Goal: Information Seeking & Learning: Find specific page/section

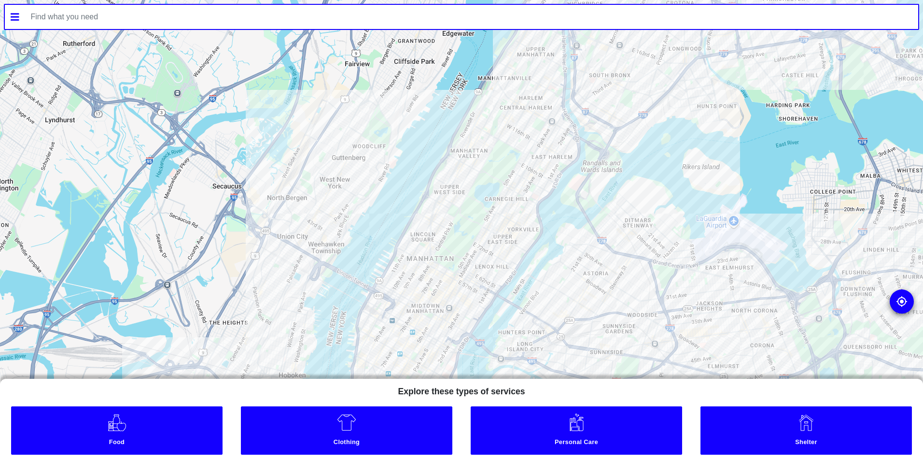
click at [262, 18] on input "text" at bounding box center [472, 17] width 894 height 24
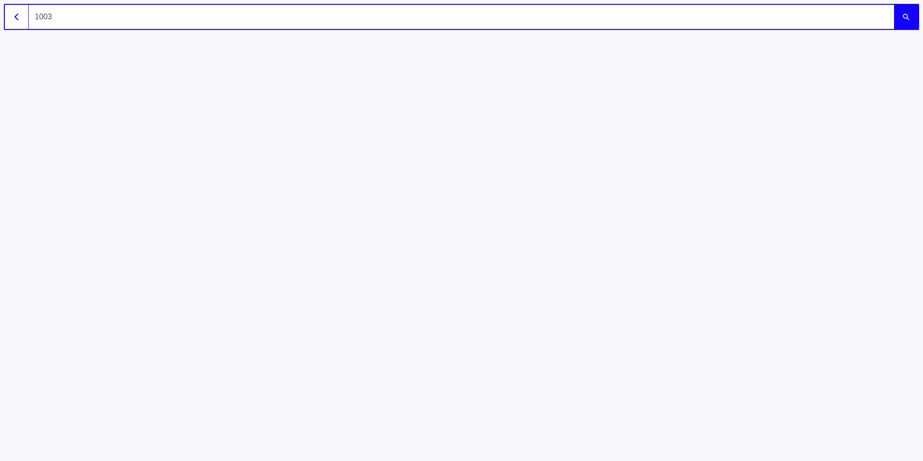
type input "10036"
click at [894, 5] on button "submit" at bounding box center [906, 17] width 24 height 24
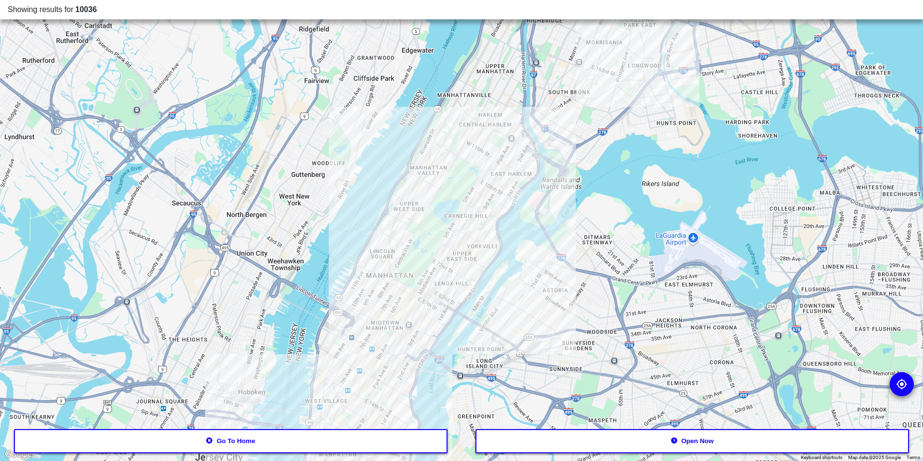
click at [420, 442] on button "Go to home" at bounding box center [231, 441] width 434 height 24
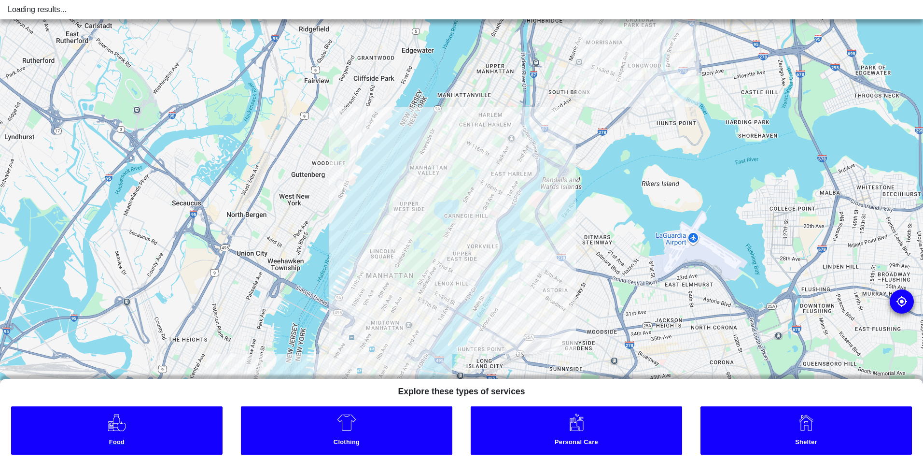
click at [169, 435] on link "Food" at bounding box center [117, 430] width 212 height 48
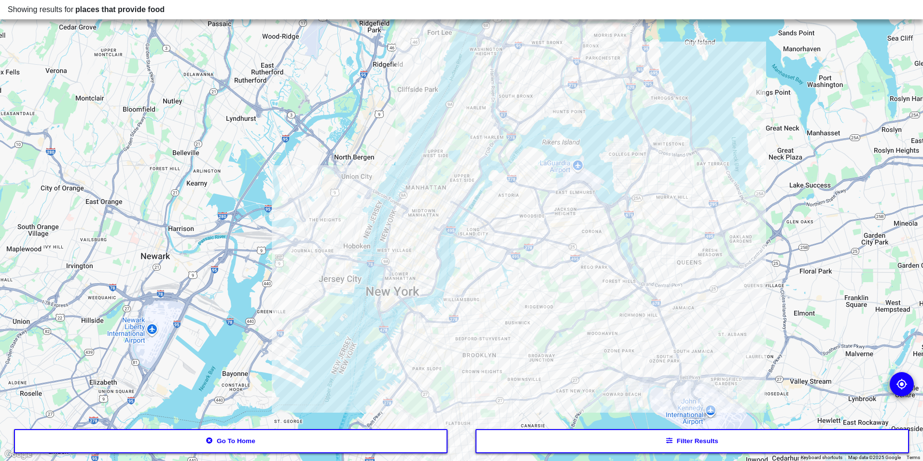
click at [697, 440] on button "Filter results" at bounding box center [693, 441] width 434 height 24
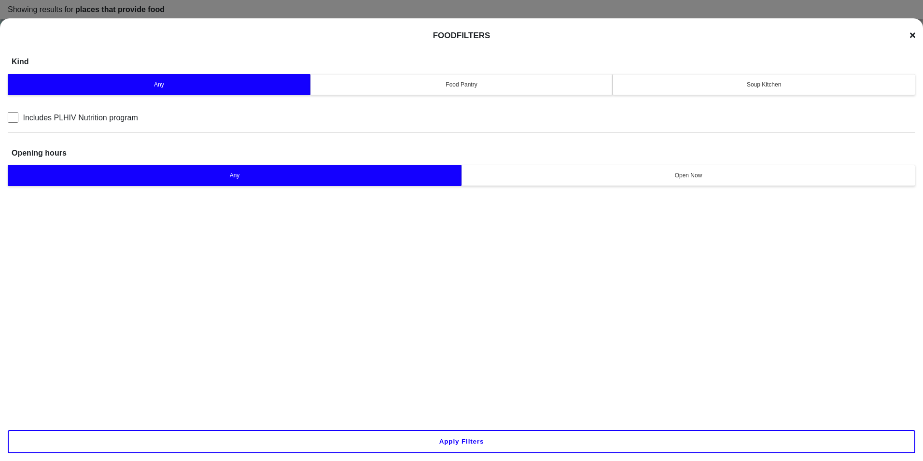
click at [723, 81] on div "Soup Kitchen" at bounding box center [764, 84] width 290 height 9
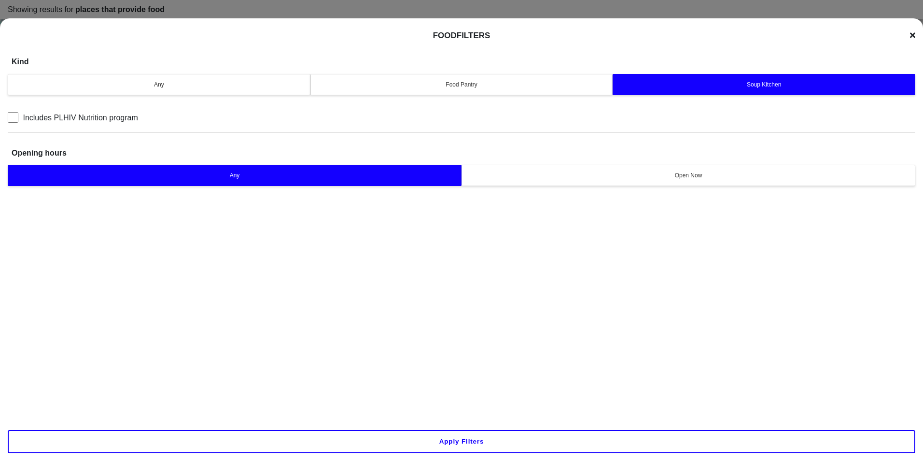
click at [471, 447] on button "Apply filters" at bounding box center [462, 441] width 908 height 23
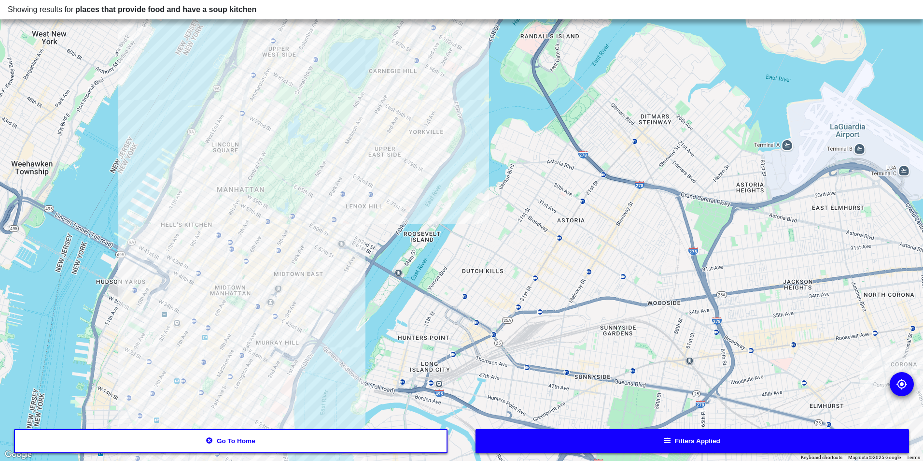
drag, startPoint x: 339, startPoint y: 180, endPoint x: 320, endPoint y: 234, distance: 57.4
click at [320, 234] on div at bounding box center [461, 230] width 923 height 461
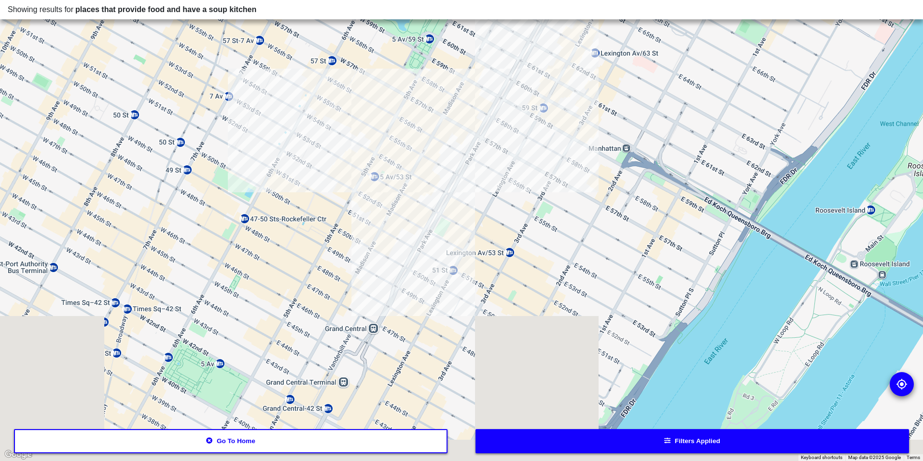
drag, startPoint x: 476, startPoint y: 172, endPoint x: 578, endPoint y: 72, distance: 143.1
click at [574, 77] on div at bounding box center [461, 230] width 923 height 461
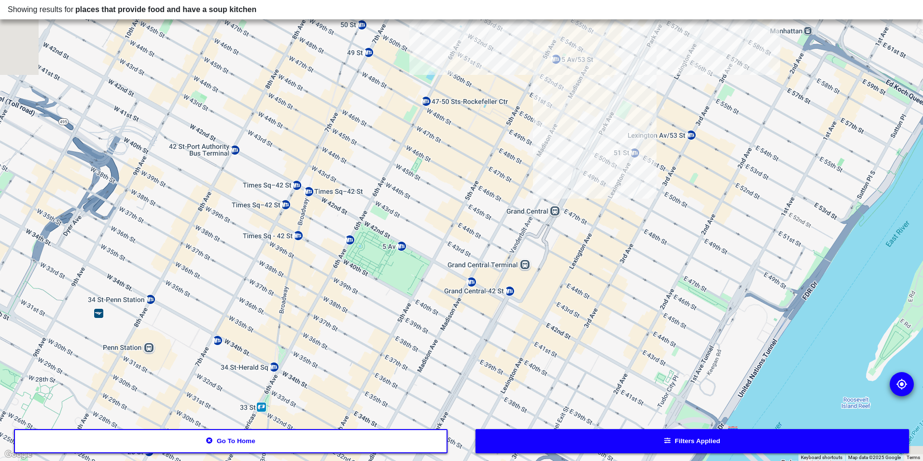
drag, startPoint x: 548, startPoint y: 195, endPoint x: 448, endPoint y: 341, distance: 177.5
click at [448, 341] on div at bounding box center [461, 230] width 923 height 461
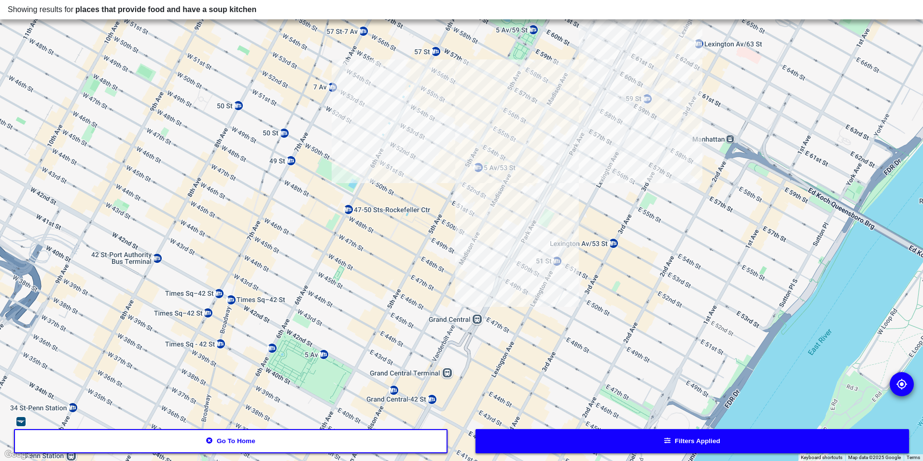
drag, startPoint x: 423, startPoint y: 231, endPoint x: 360, endPoint y: 290, distance: 86.1
click at [360, 290] on div at bounding box center [461, 230] width 923 height 461
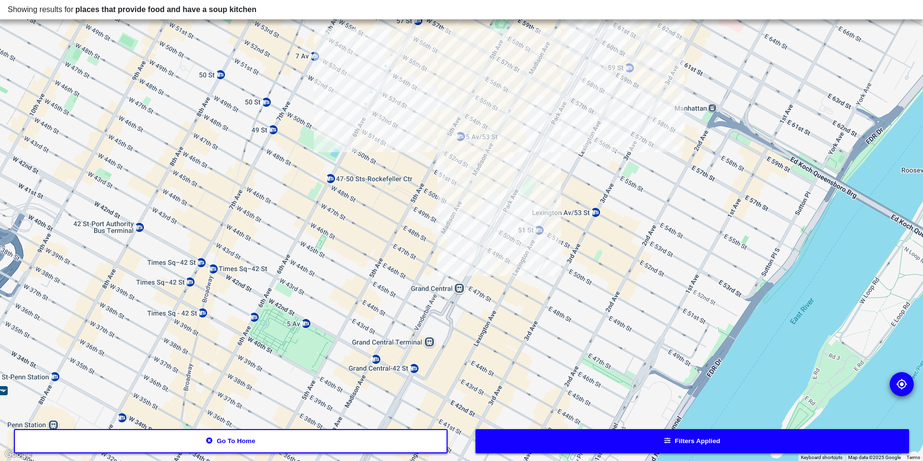
drag, startPoint x: 383, startPoint y: 326, endPoint x: 429, endPoint y: 268, distance: 74.6
click at [429, 268] on div at bounding box center [461, 230] width 923 height 461
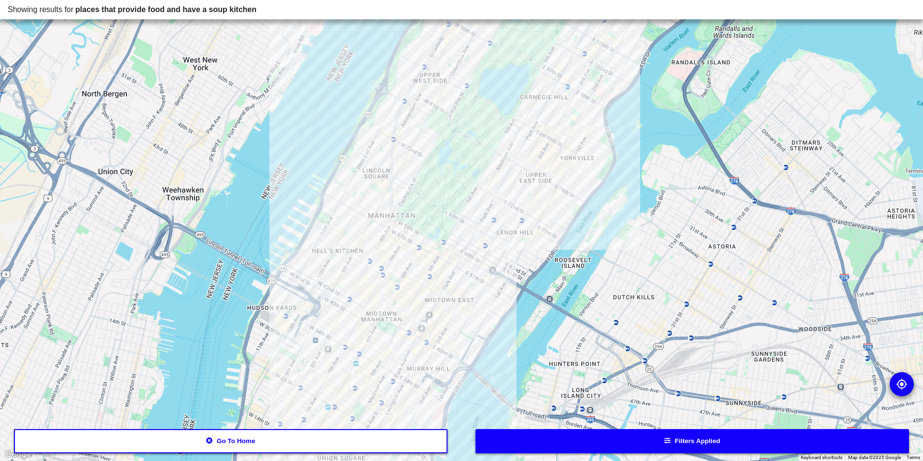
click at [394, 373] on div at bounding box center [461, 230] width 923 height 461
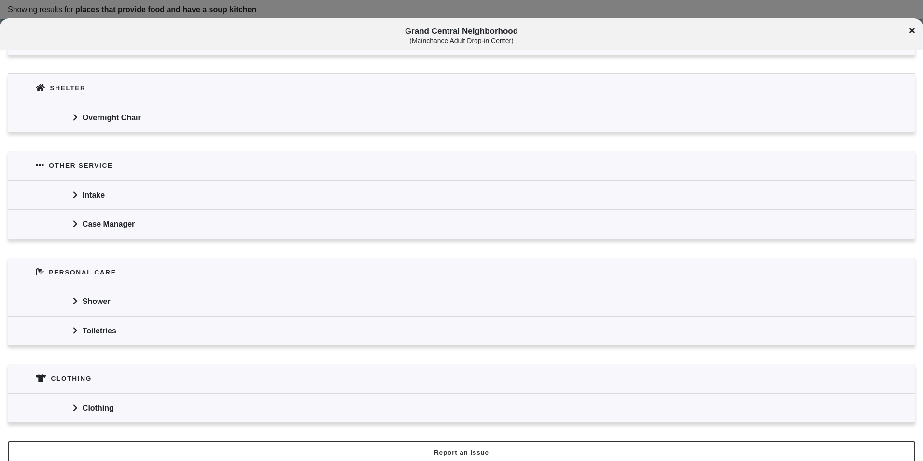
scroll to position [605, 0]
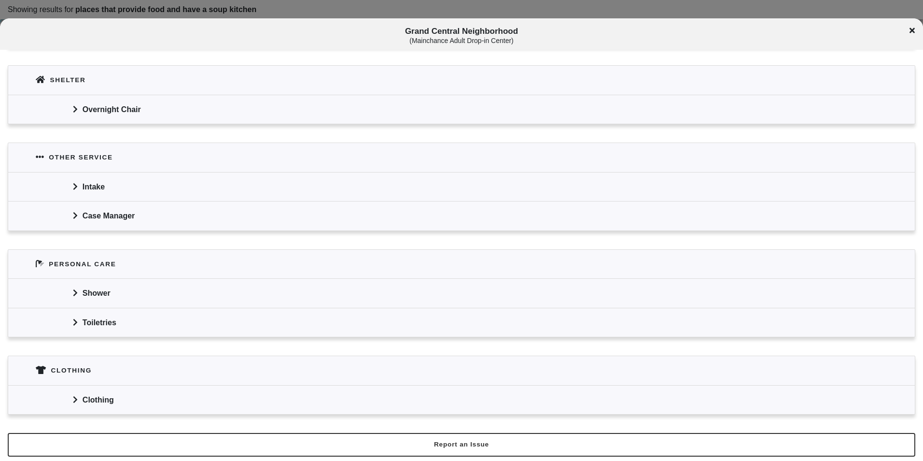
click at [114, 389] on div "Clothing" at bounding box center [461, 399] width 907 height 29
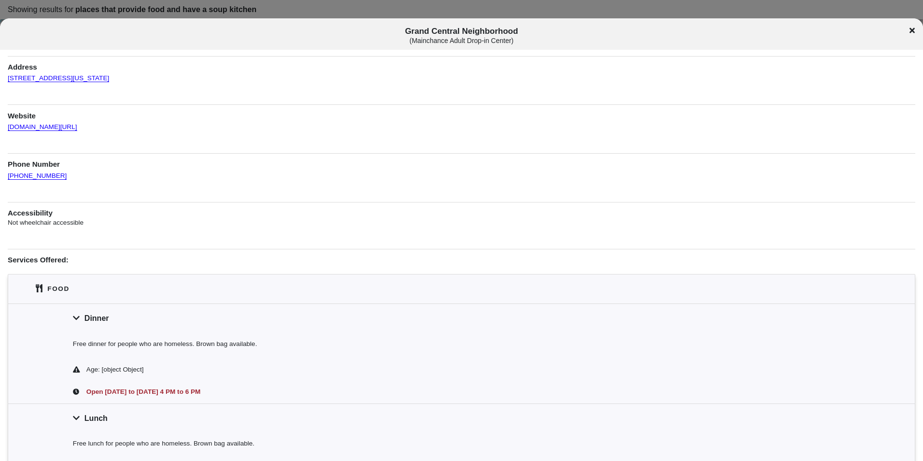
scroll to position [0, 0]
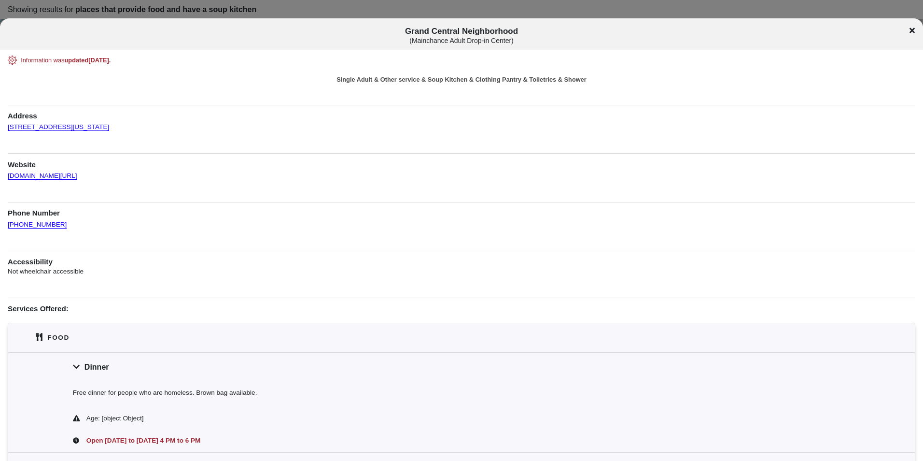
click at [79, 222] on div "[PHONE_NUMBER]" at bounding box center [462, 224] width 908 height 12
drag, startPoint x: 107, startPoint y: 127, endPoint x: 5, endPoint y: 129, distance: 101.9
drag, startPoint x: 5, startPoint y: 129, endPoint x: 29, endPoint y: 128, distance: 23.7
copy link "[STREET_ADDRESS][US_STATE]"
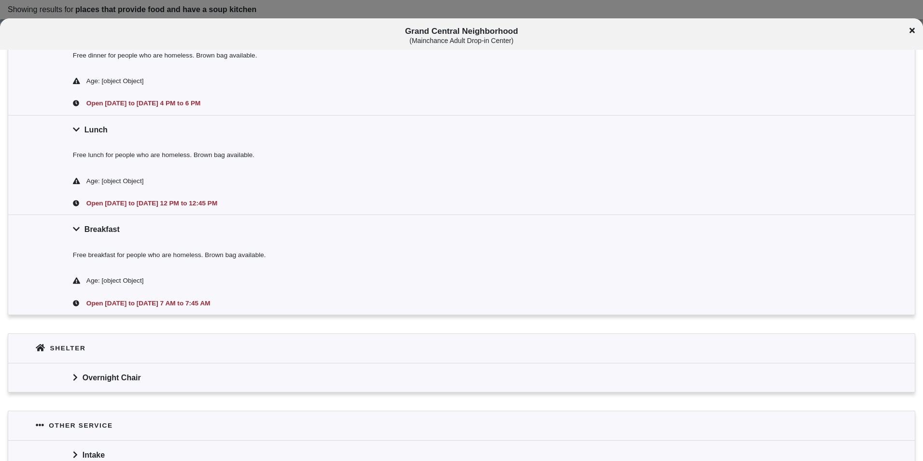
scroll to position [338, 0]
click at [907, 33] on div "Grand Central Neighborhood ( Mainchance Adult Drop-in Center )" at bounding box center [461, 36] width 923 height 18
click at [909, 30] on div "Grand Central Neighborhood ( Mainchance Adult Drop-in Center )" at bounding box center [461, 36] width 923 height 18
click at [909, 31] on div "Grand Central Neighborhood ( Mainchance Adult Drop-in Center )" at bounding box center [461, 36] width 923 height 18
click at [914, 31] on icon at bounding box center [912, 30] width 5 height 5
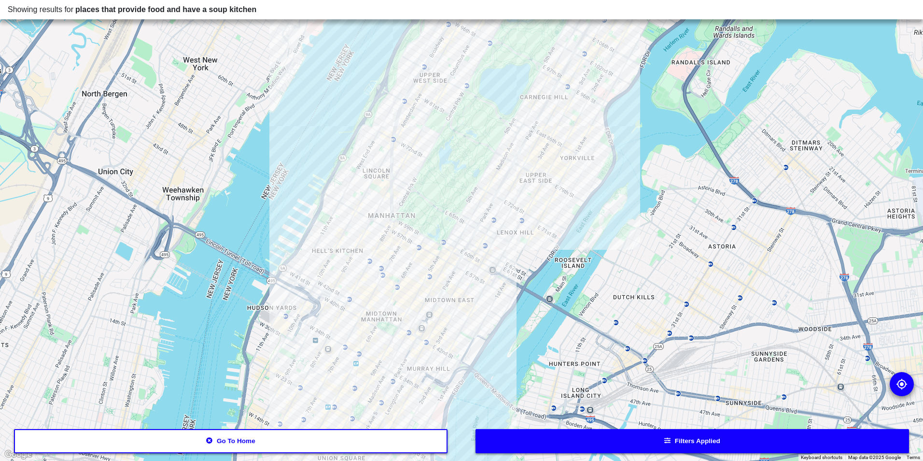
click at [422, 262] on div at bounding box center [461, 230] width 923 height 461
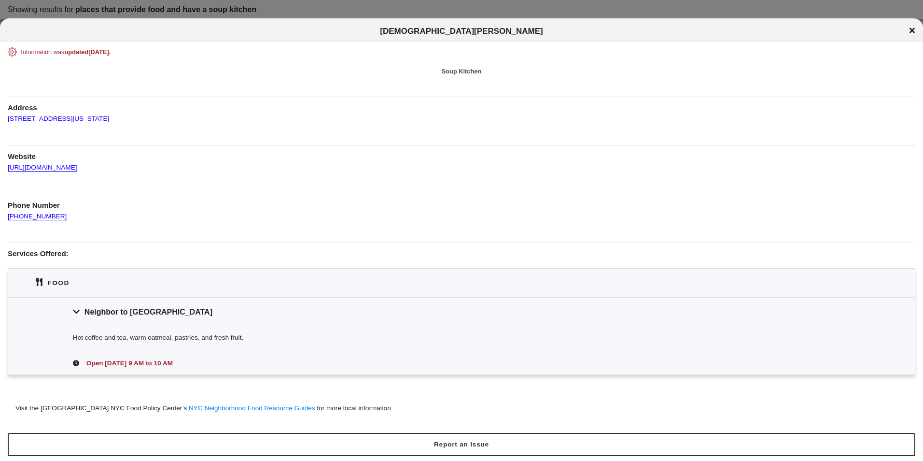
click at [916, 28] on div "[DEMOGRAPHIC_DATA][PERSON_NAME]" at bounding box center [461, 32] width 923 height 10
click at [914, 31] on icon at bounding box center [912, 31] width 5 height 8
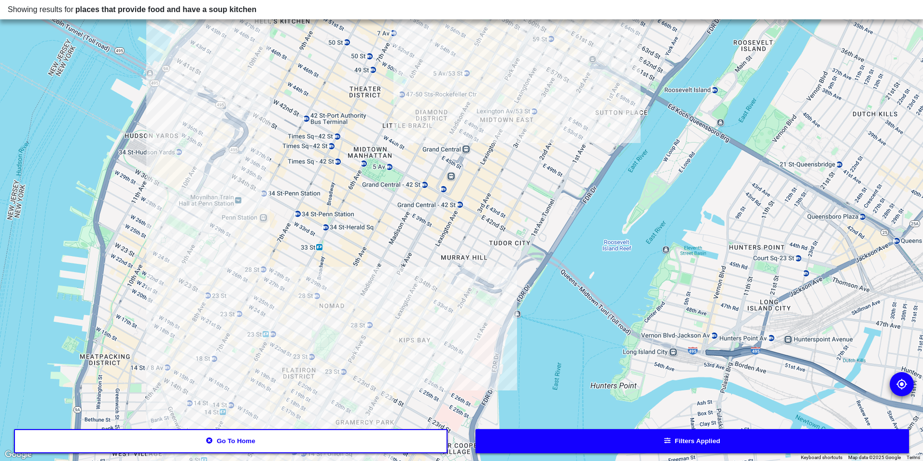
drag, startPoint x: 444, startPoint y: 350, endPoint x: 448, endPoint y: 238, distance: 112.6
click at [448, 238] on div at bounding box center [461, 230] width 923 height 461
click at [255, 226] on div at bounding box center [461, 230] width 923 height 461
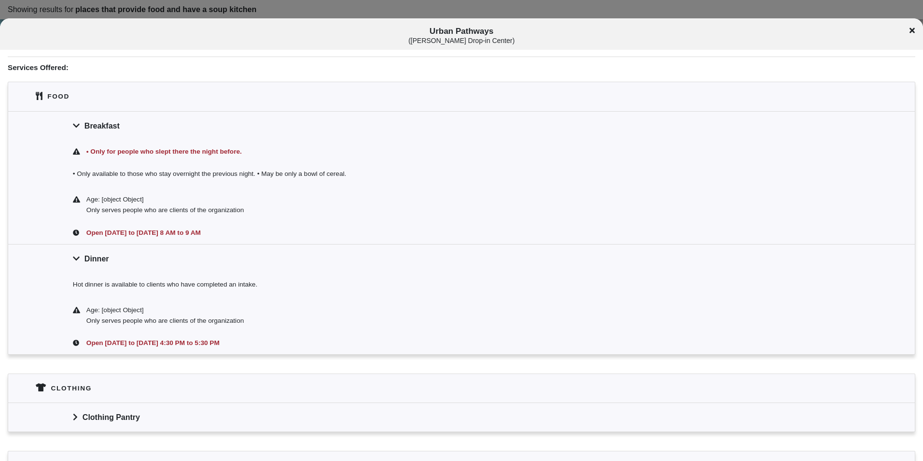
scroll to position [241, 0]
click at [178, 415] on div "Clothing Pantry" at bounding box center [461, 416] width 907 height 29
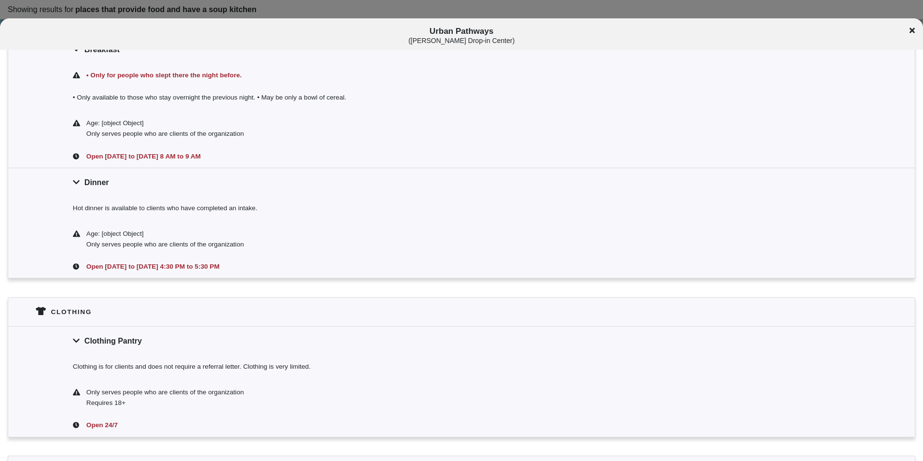
scroll to position [435, 0]
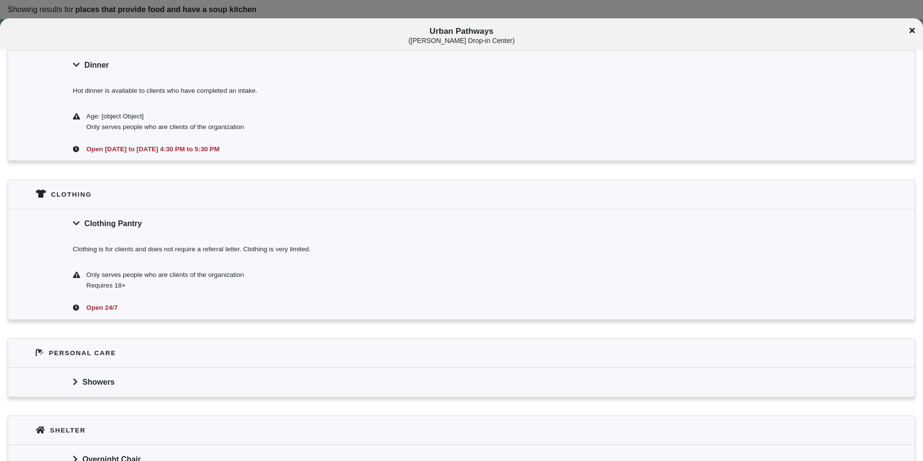
click at [138, 231] on div "Clothing Pantry" at bounding box center [461, 223] width 907 height 29
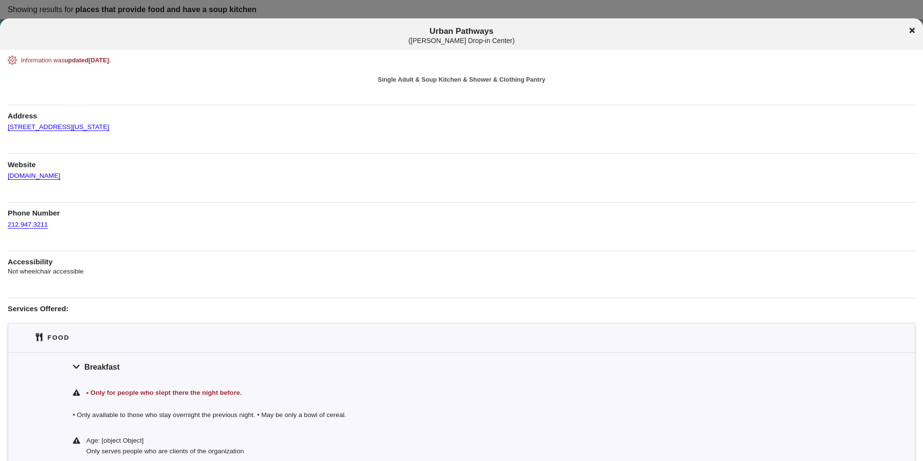
scroll to position [97, 0]
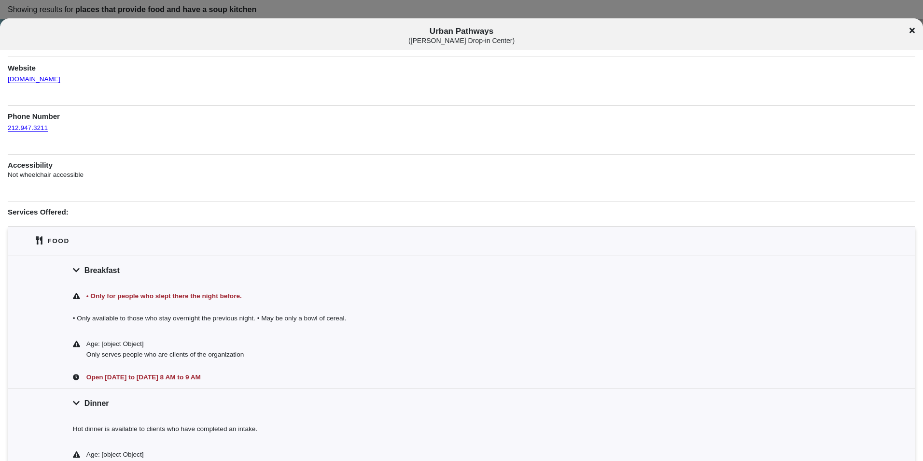
click at [913, 28] on icon at bounding box center [912, 31] width 5 height 8
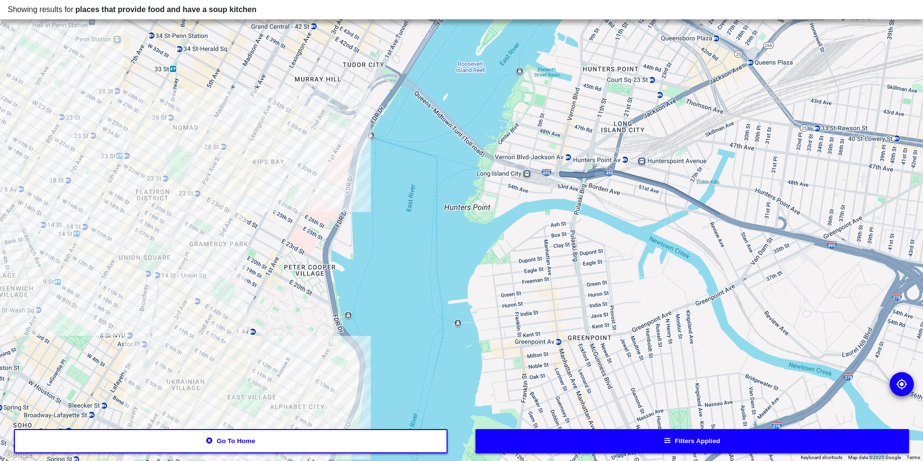
click at [285, 441] on button "Go to home" at bounding box center [231, 441] width 434 height 24
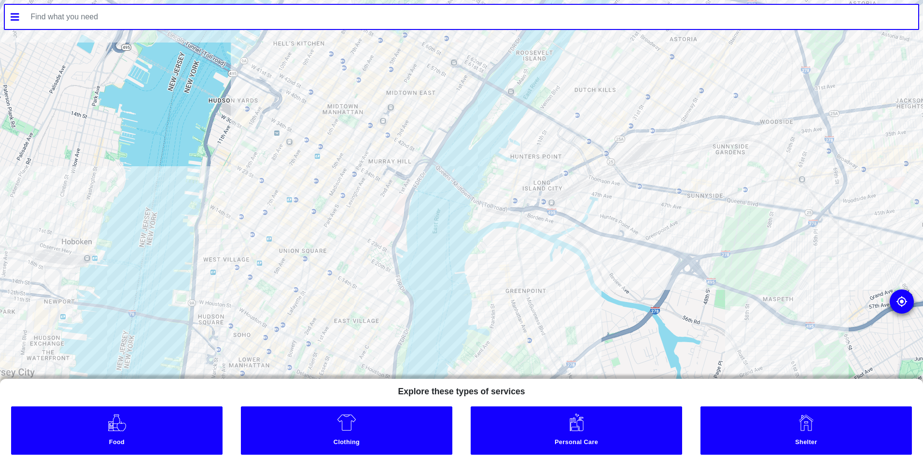
click at [210, 425] on link "Food" at bounding box center [117, 430] width 212 height 48
